Goal: Check status: Check status

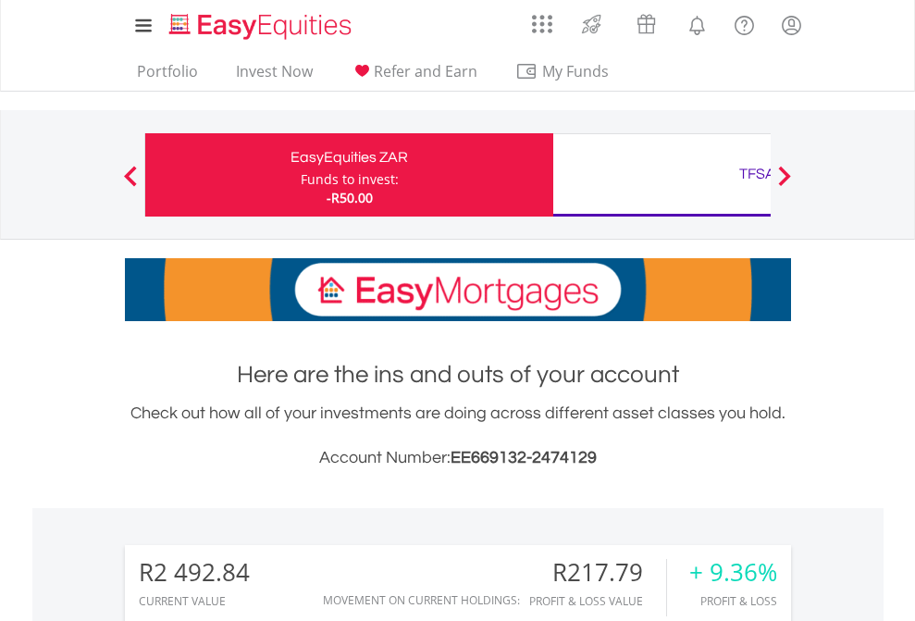
scroll to position [178, 290]
click at [301, 175] on div "Funds to invest:" at bounding box center [350, 179] width 98 height 18
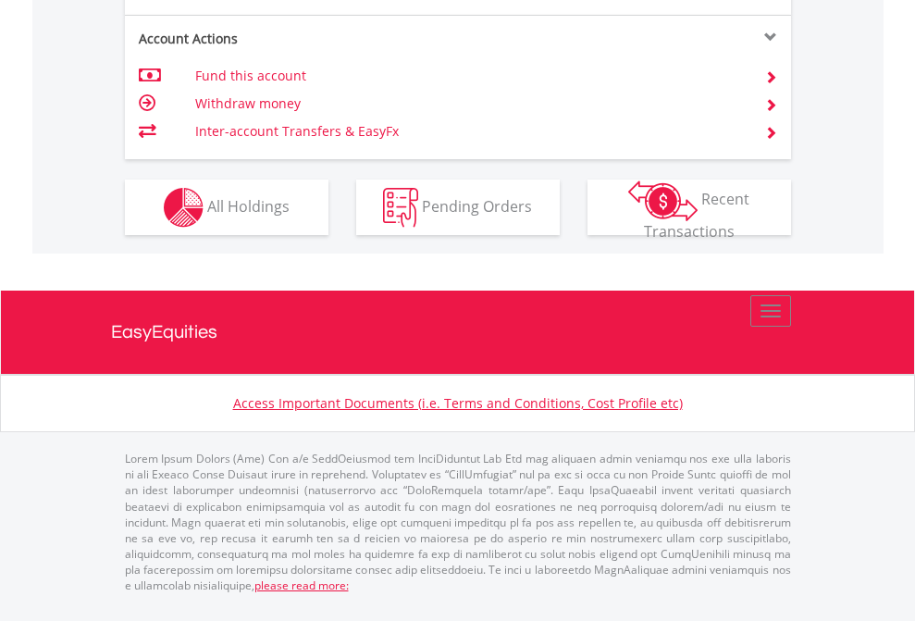
scroll to position [1736, 0]
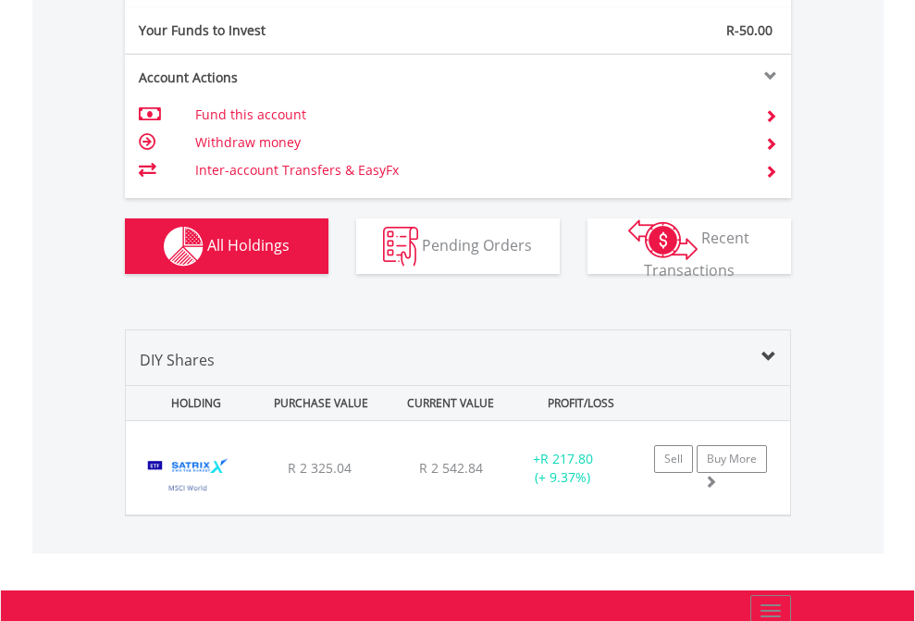
scroll to position [2057, 0]
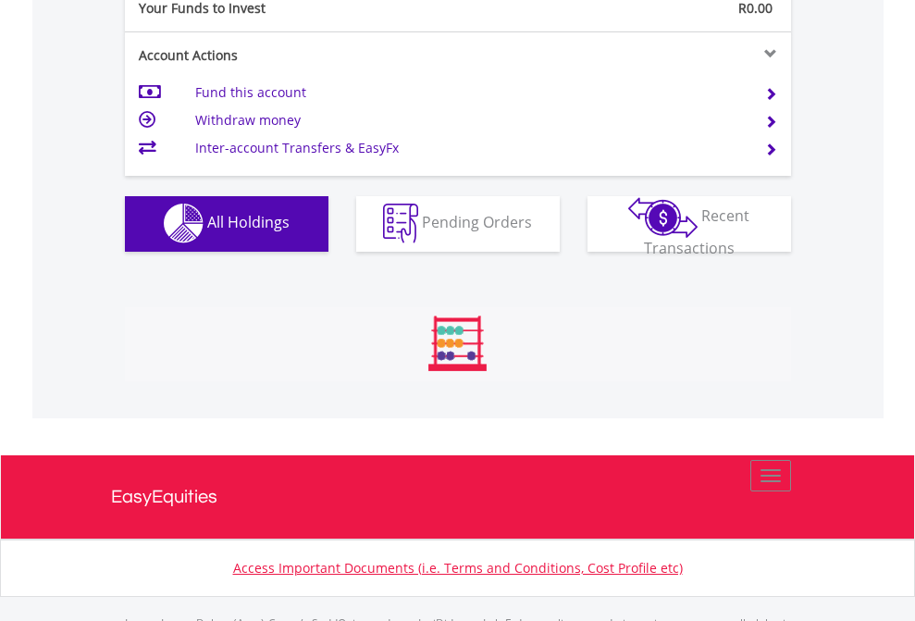
scroll to position [1831, 0]
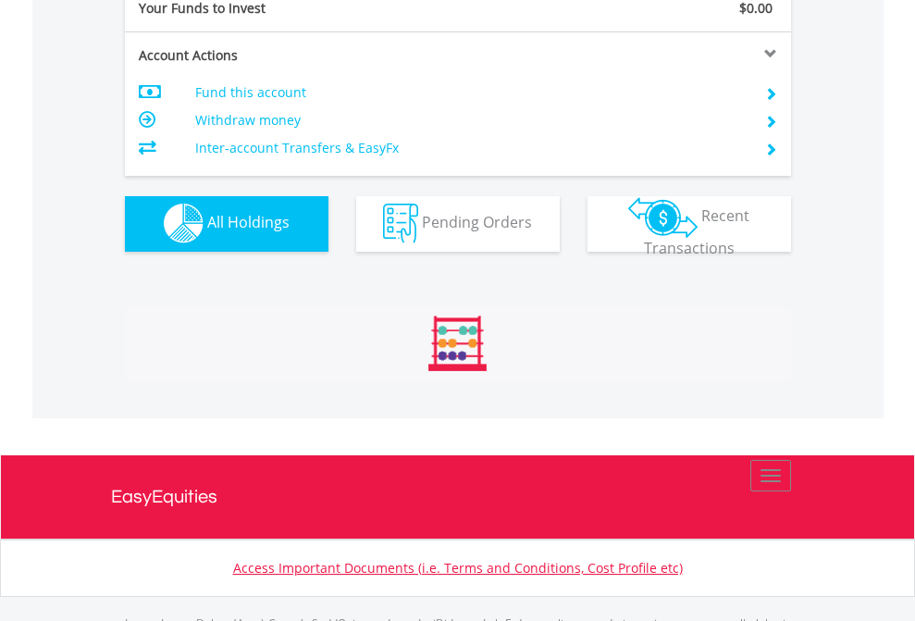
scroll to position [1831, 0]
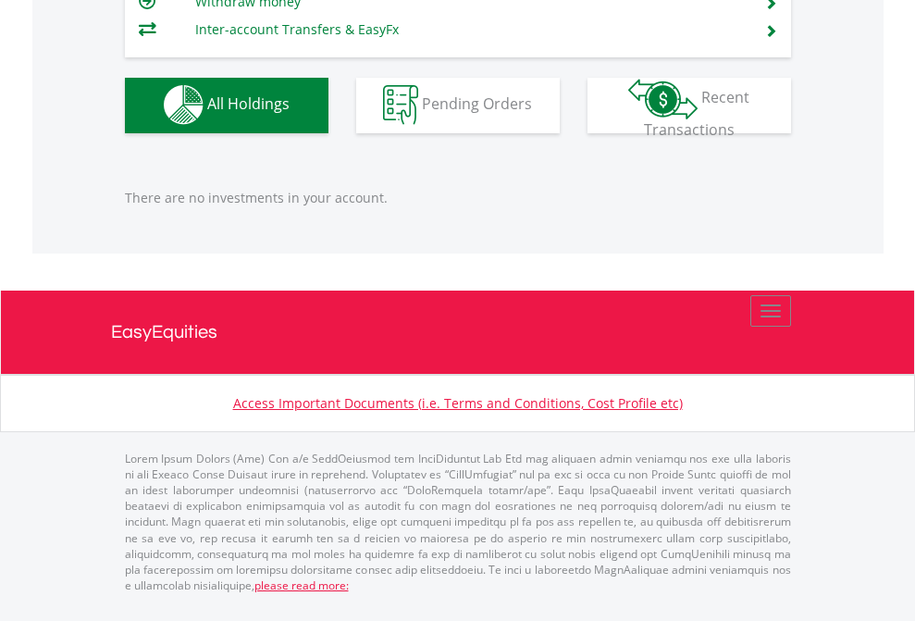
scroll to position [178, 290]
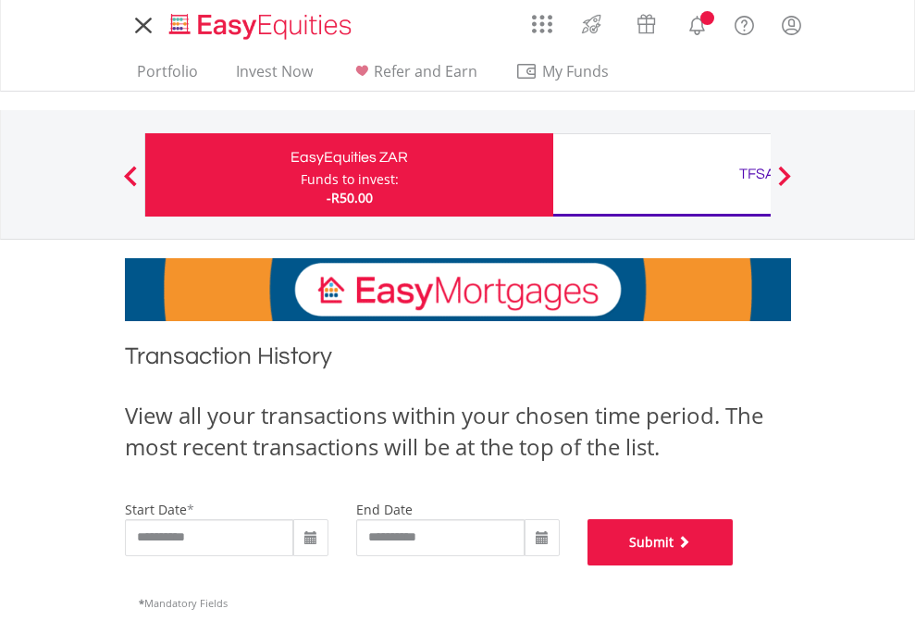
click at [733, 565] on button "Submit" at bounding box center [660, 542] width 146 height 46
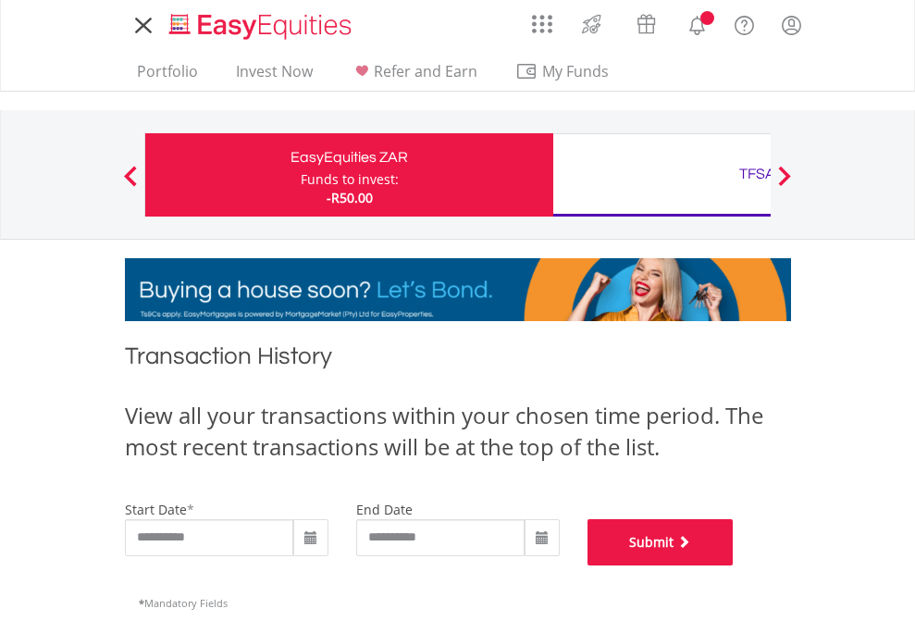
scroll to position [750, 0]
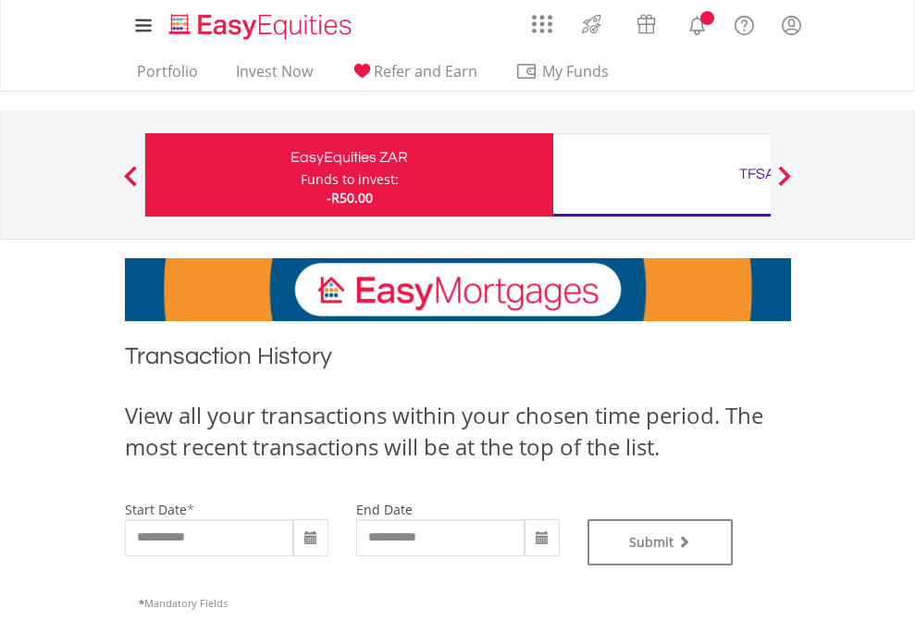
click at [661, 175] on div "TFSA" at bounding box center [757, 174] width 386 height 26
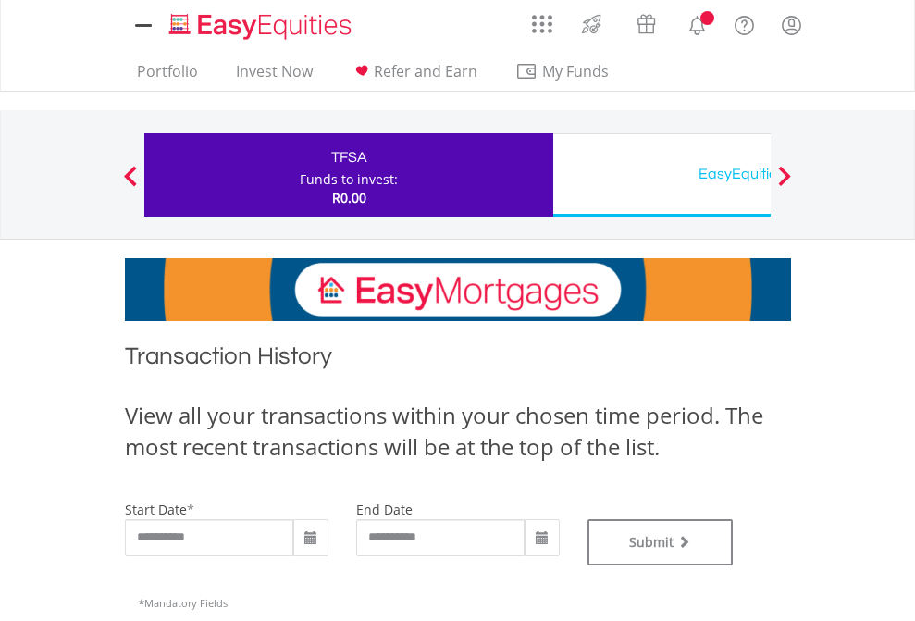
type input "**********"
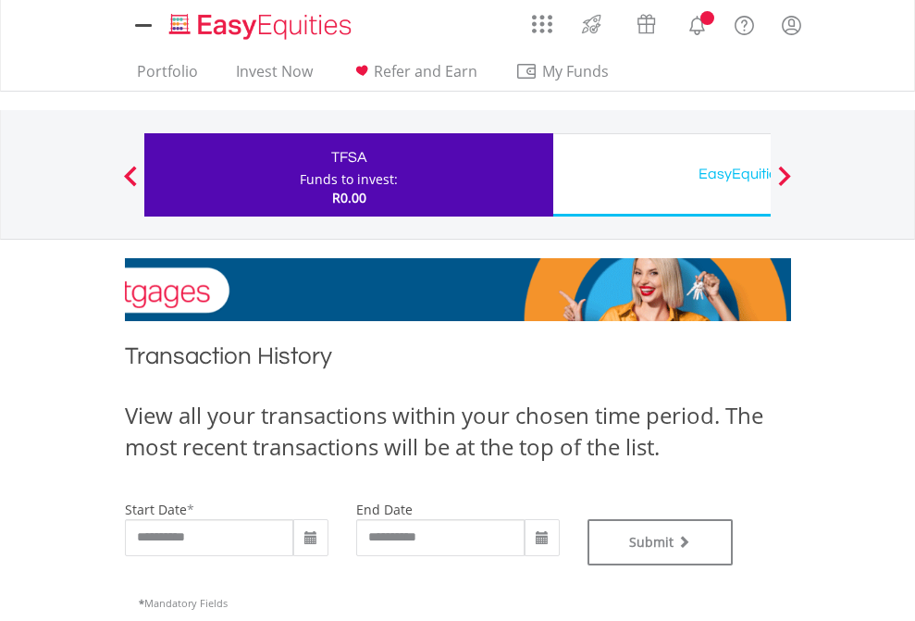
type input "**********"
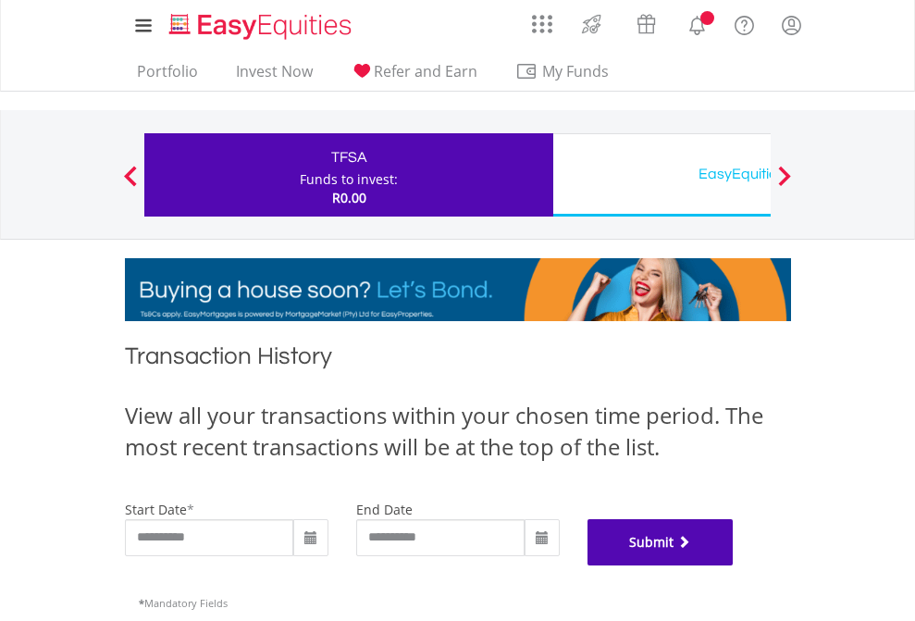
click at [733, 565] on button "Submit" at bounding box center [660, 542] width 146 height 46
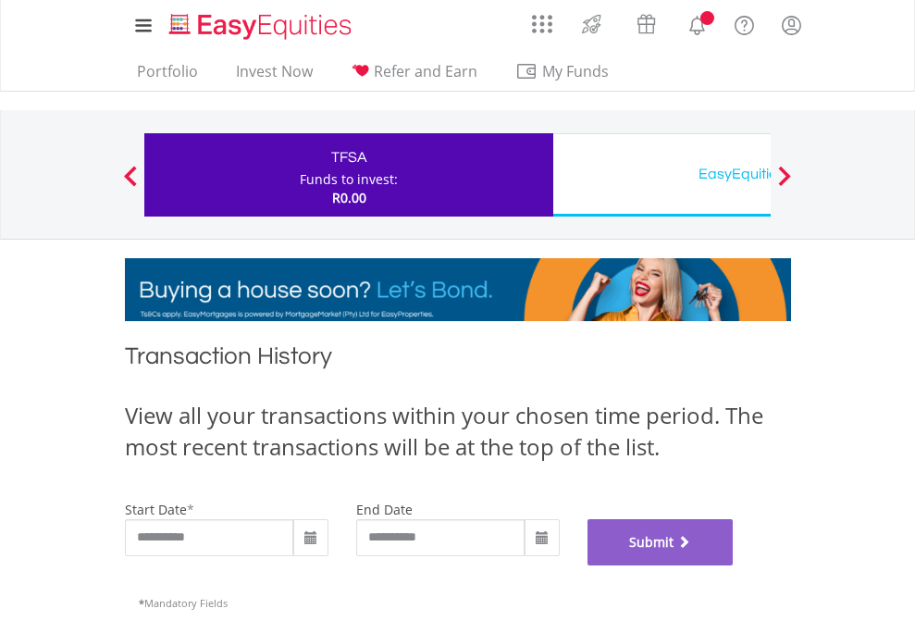
scroll to position [750, 0]
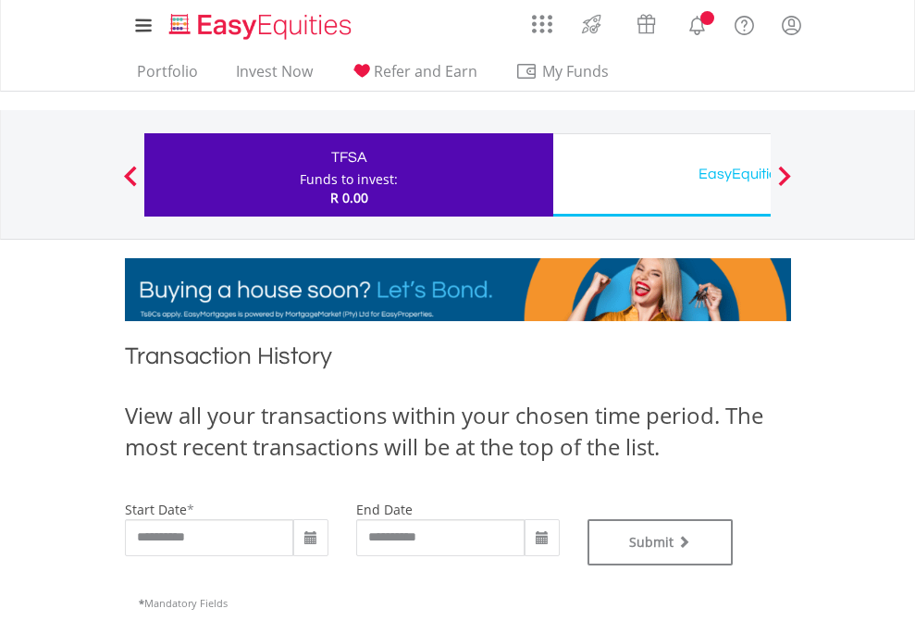
click at [661, 175] on div "EasyEquities USD" at bounding box center [757, 174] width 386 height 26
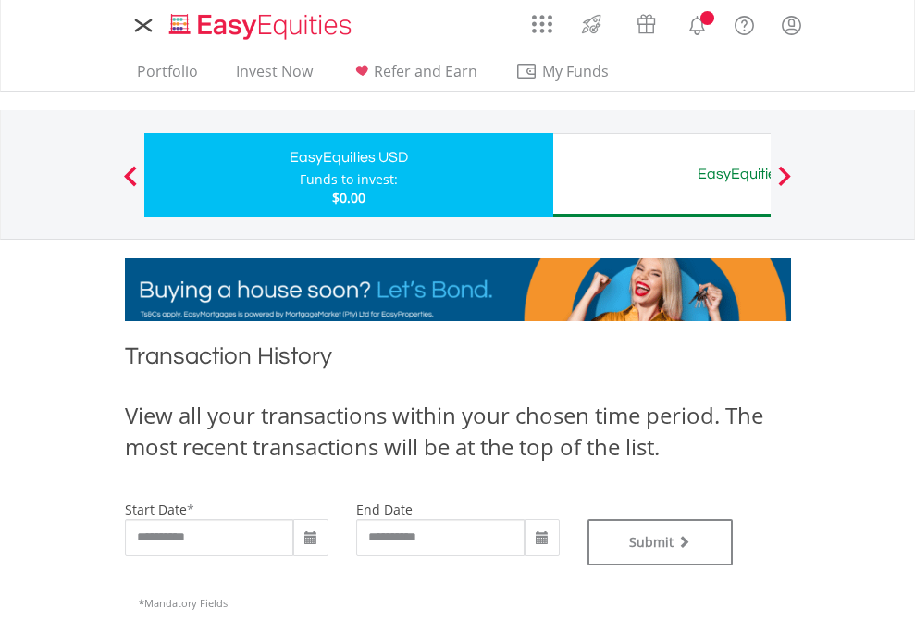
type input "**********"
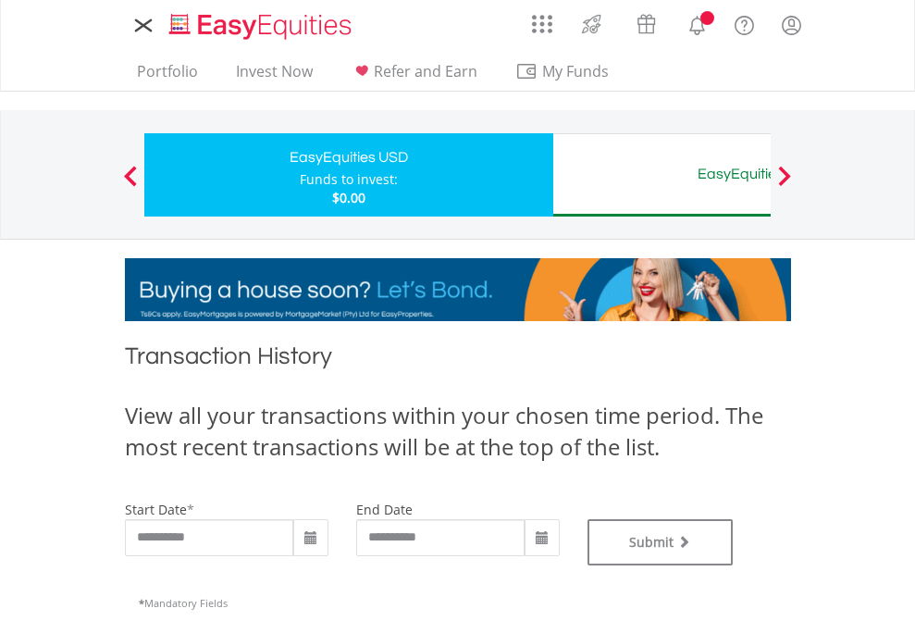
type input "**********"
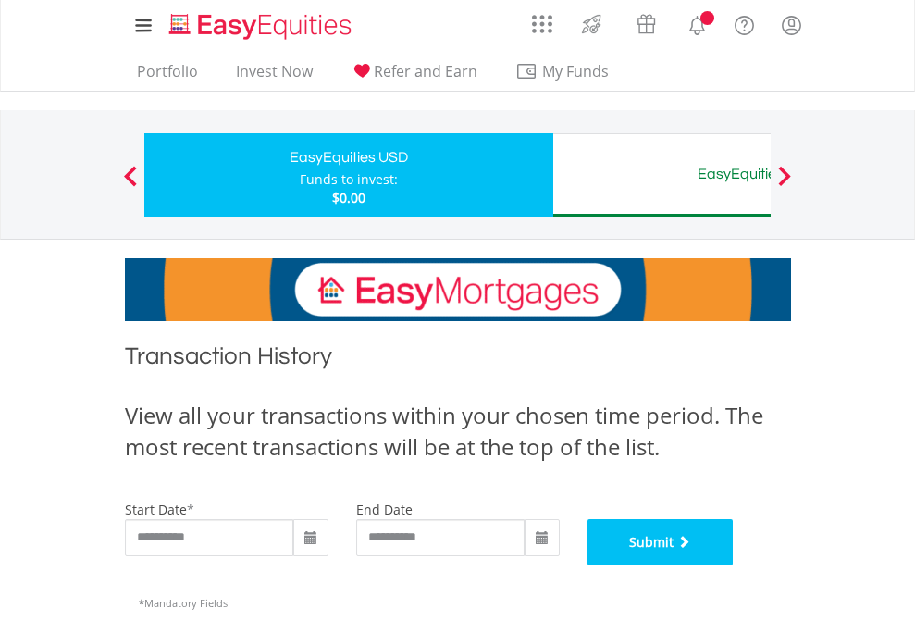
click at [733, 565] on button "Submit" at bounding box center [660, 542] width 146 height 46
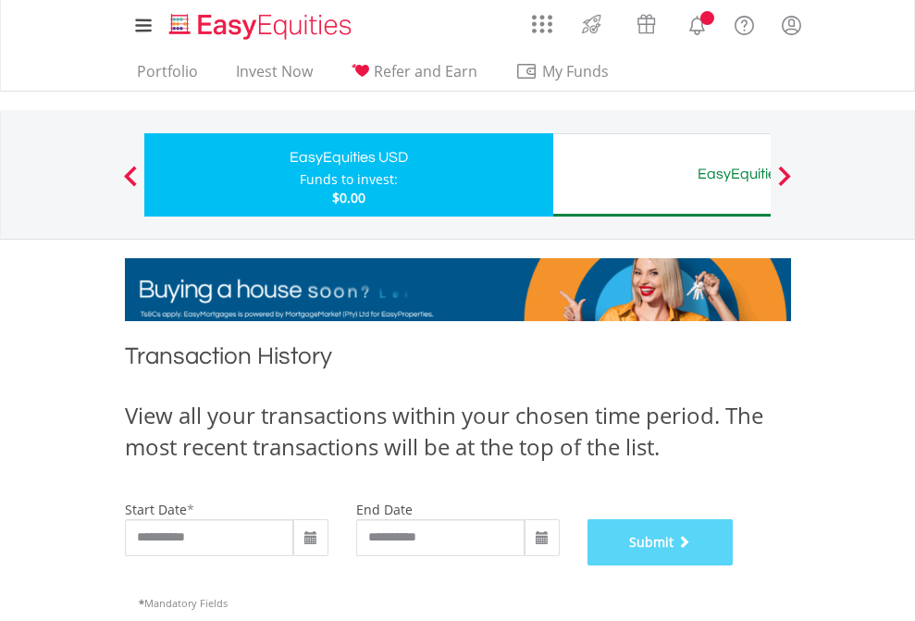
scroll to position [750, 0]
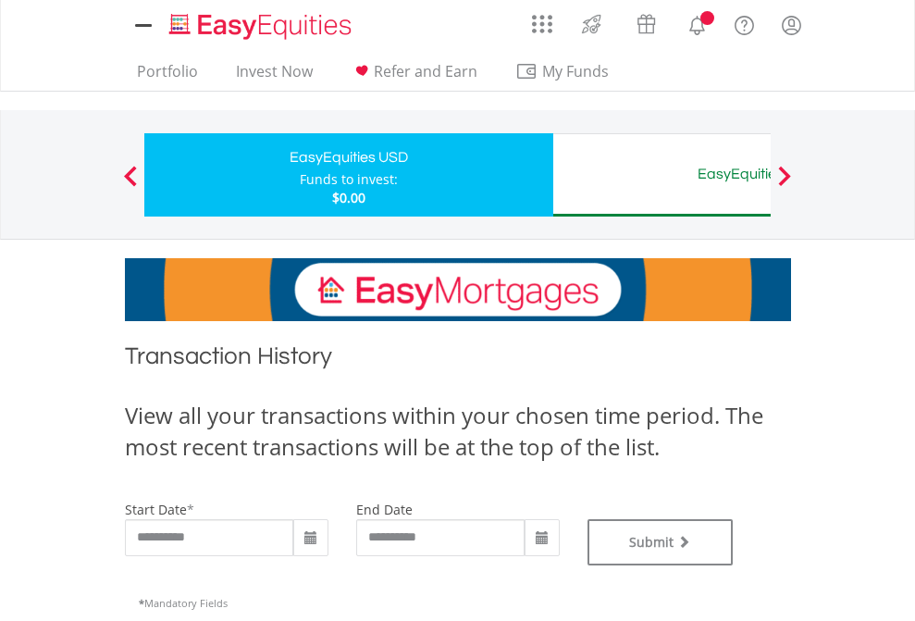
click at [661, 175] on div "EasyEquities AUD" at bounding box center [757, 174] width 386 height 26
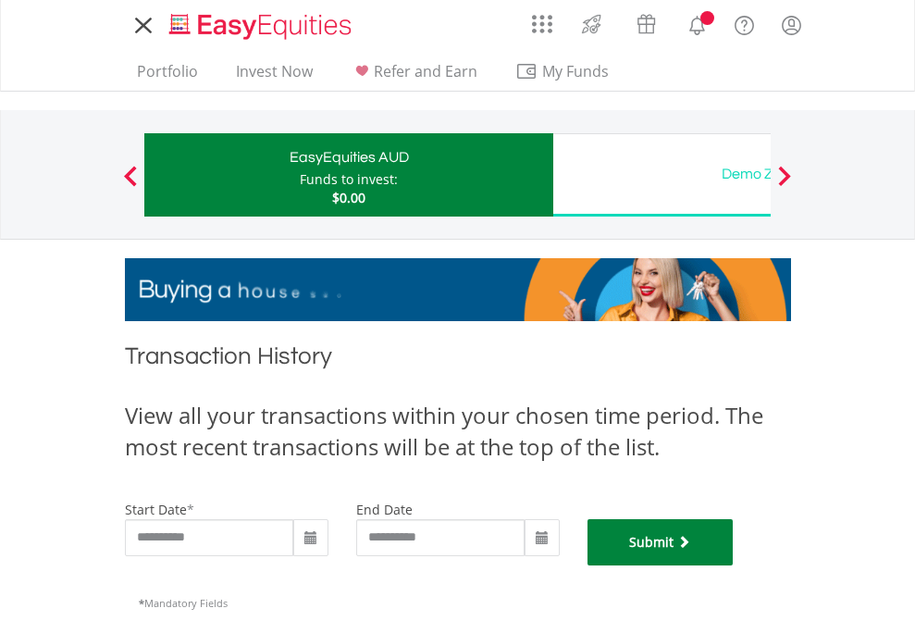
click at [733, 565] on button "Submit" at bounding box center [660, 542] width 146 height 46
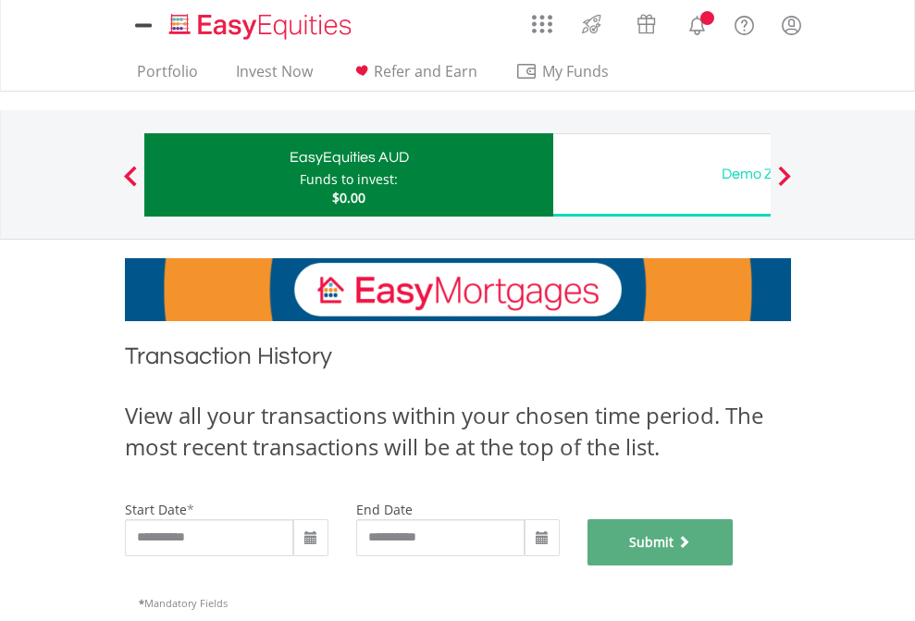
scroll to position [750, 0]
